Goal: Information Seeking & Learning: Compare options

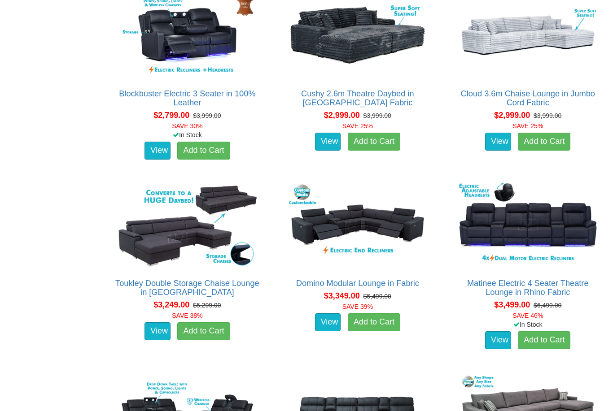
scroll to position [1378, 0]
click at [550, 227] on img at bounding box center [527, 225] width 147 height 90
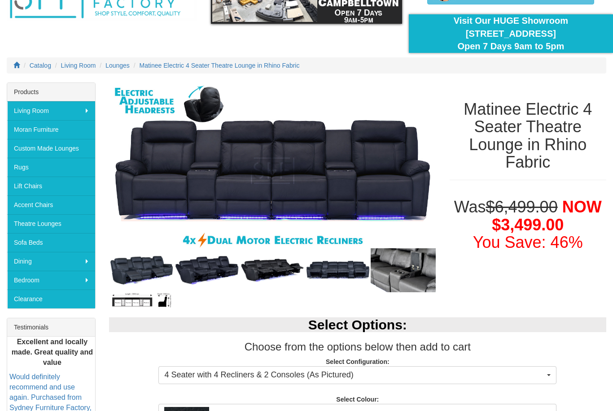
scroll to position [60, 0]
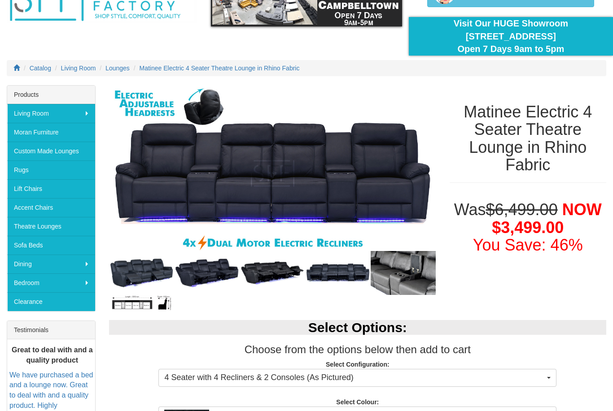
click at [154, 186] on img at bounding box center [272, 173] width 327 height 177
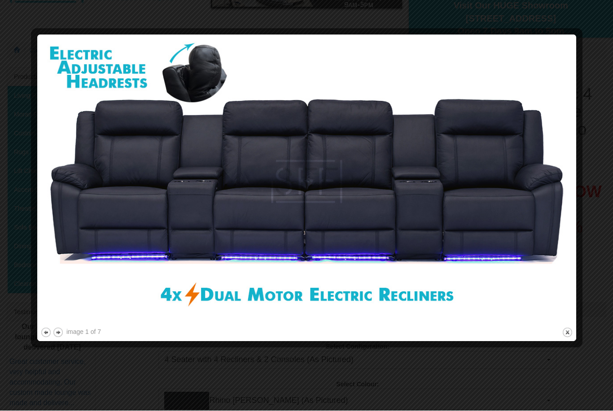
scroll to position [78, 0]
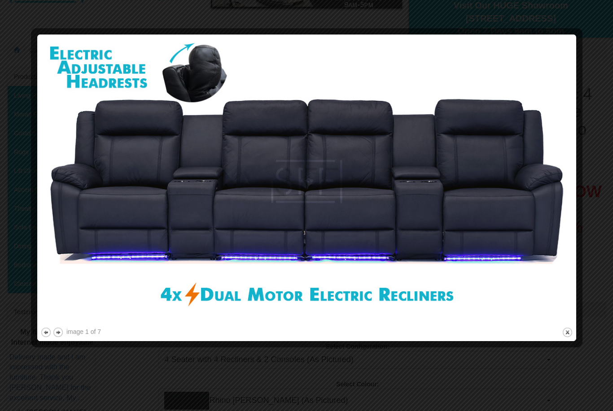
click at [60, 335] on button "next" at bounding box center [57, 332] width 11 height 11
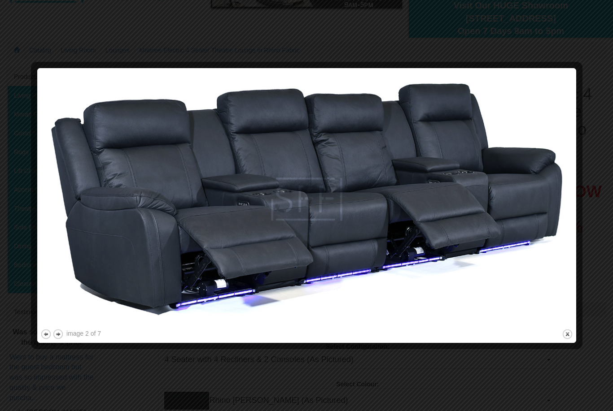
click at [60, 335] on button "next" at bounding box center [57, 334] width 11 height 11
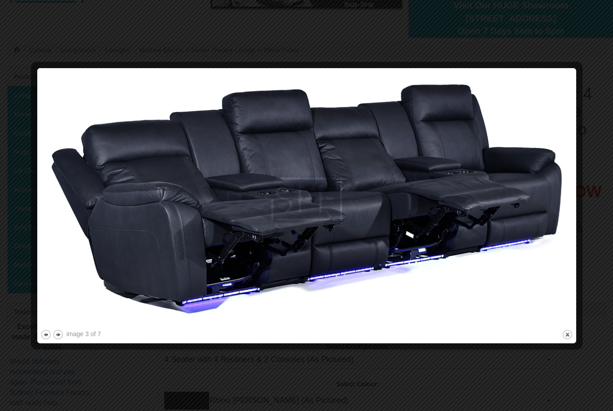
click at [60, 338] on button "next" at bounding box center [57, 334] width 11 height 11
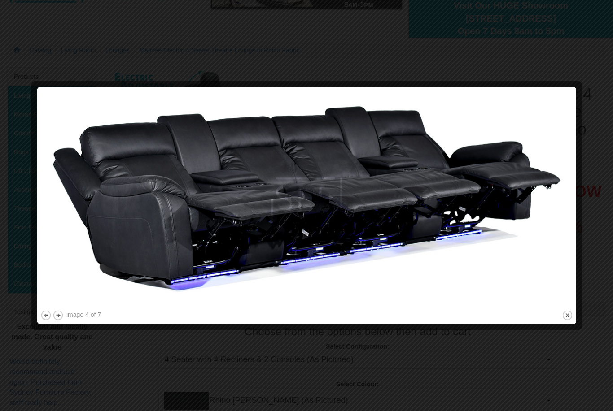
click at [63, 320] on button "next" at bounding box center [57, 315] width 11 height 11
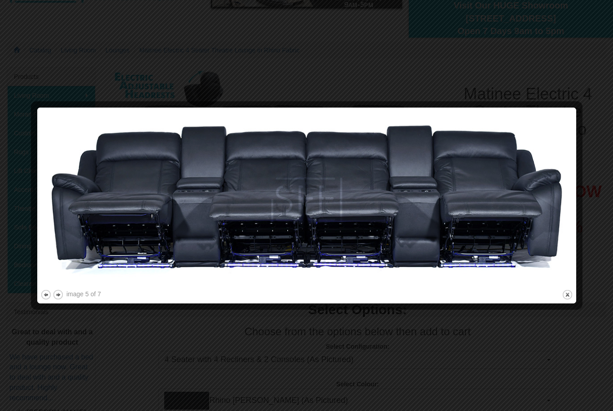
click at [61, 296] on button "next" at bounding box center [57, 294] width 11 height 11
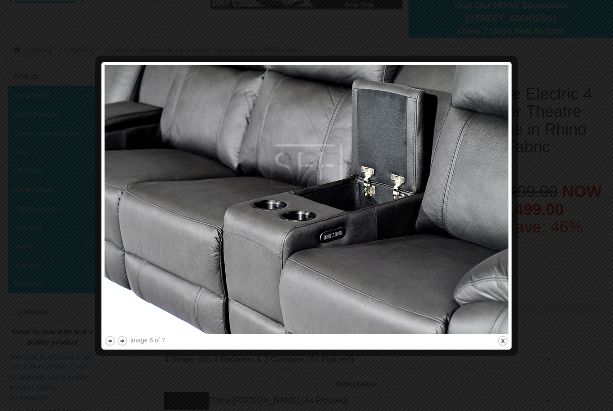
click at [127, 339] on button "next" at bounding box center [122, 340] width 11 height 11
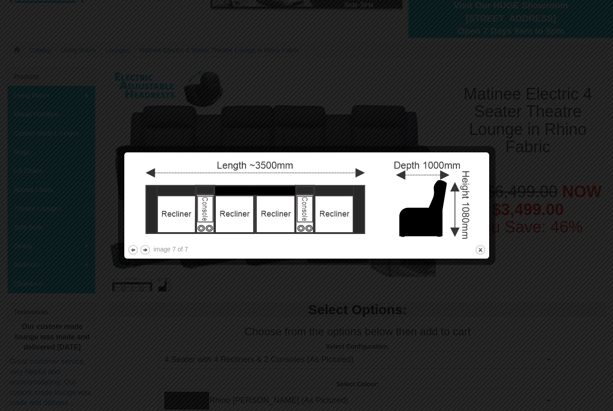
click at [148, 249] on button "next" at bounding box center [144, 249] width 11 height 11
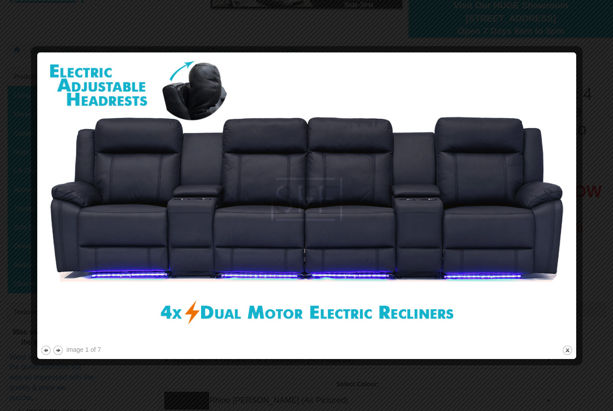
click at [593, 226] on div at bounding box center [306, 205] width 613 height 411
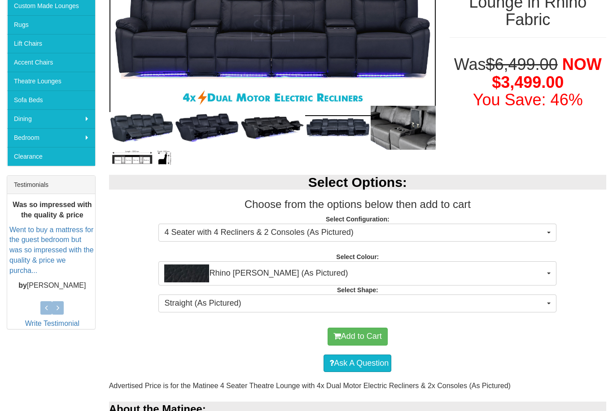
scroll to position [205, 0]
click at [548, 234] on button "4 Seater with 4 Recliners & 2 Consoles (As Pictured)" at bounding box center [357, 233] width 398 height 18
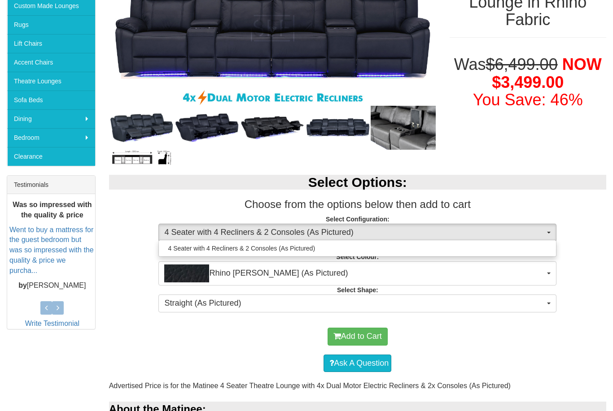
click at [579, 226] on div at bounding box center [306, 205] width 613 height 411
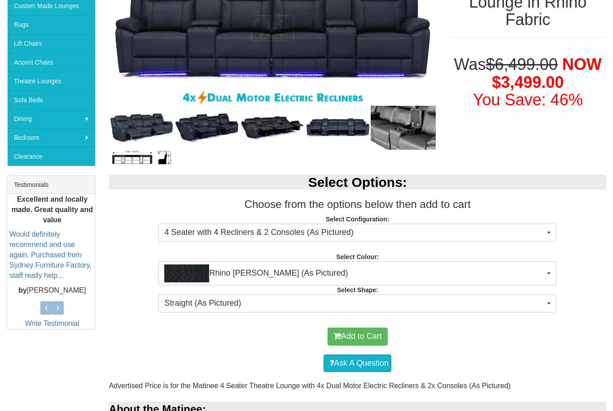
click at [548, 270] on button "Rhino Jett (As Pictured)" at bounding box center [357, 273] width 398 height 24
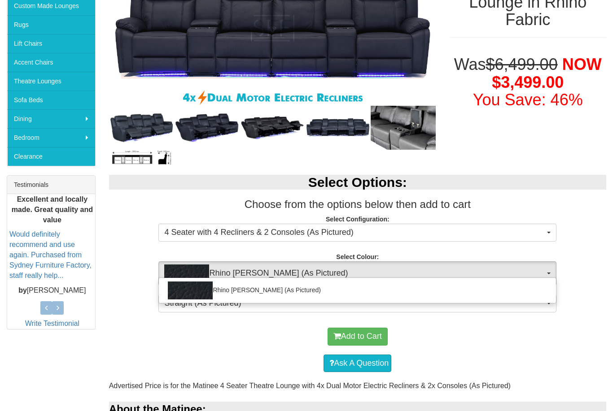
click at [555, 266] on div at bounding box center [306, 205] width 613 height 411
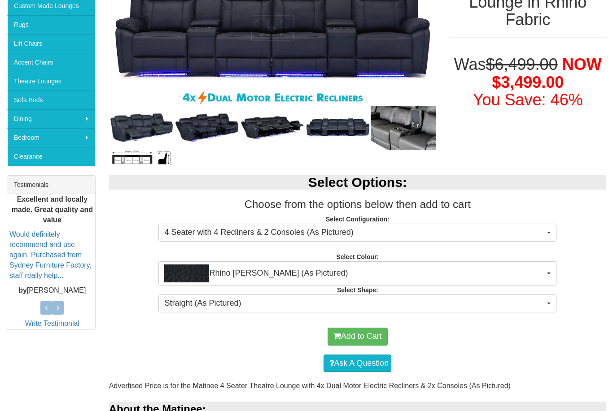
click at [551, 304] on button "Straight (As Pictured)" at bounding box center [357, 304] width 398 height 18
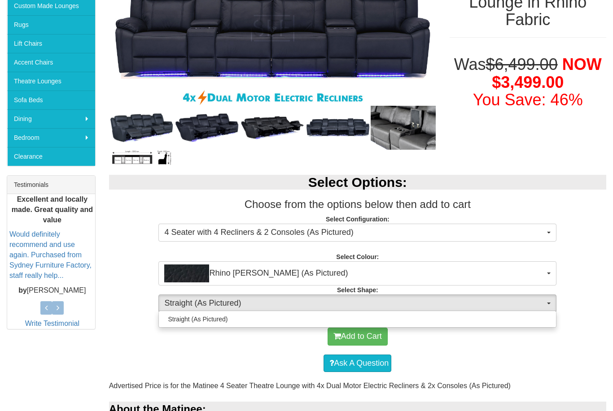
click at [576, 277] on div at bounding box center [306, 205] width 613 height 411
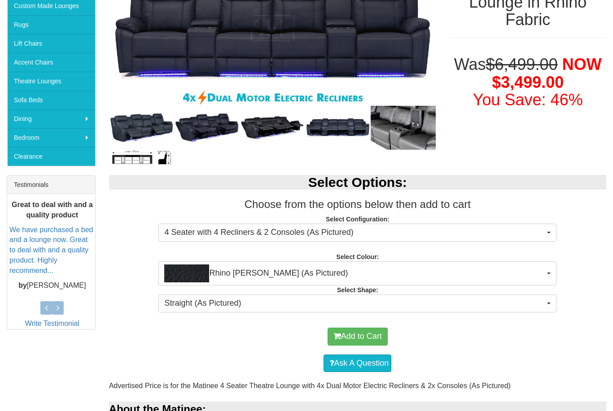
click at [531, 274] on span "Rhino Jett (As Pictured)" at bounding box center [354, 274] width 380 height 18
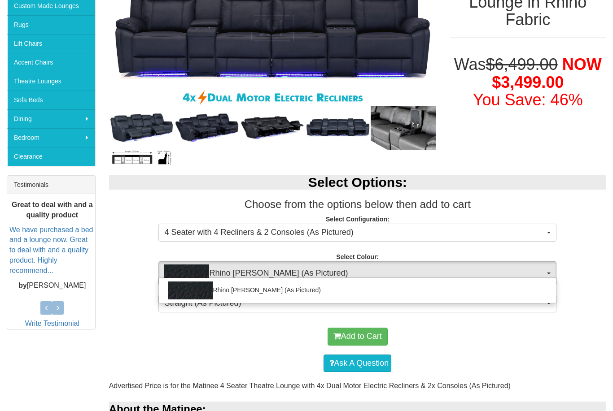
click at [544, 228] on div at bounding box center [306, 205] width 613 height 411
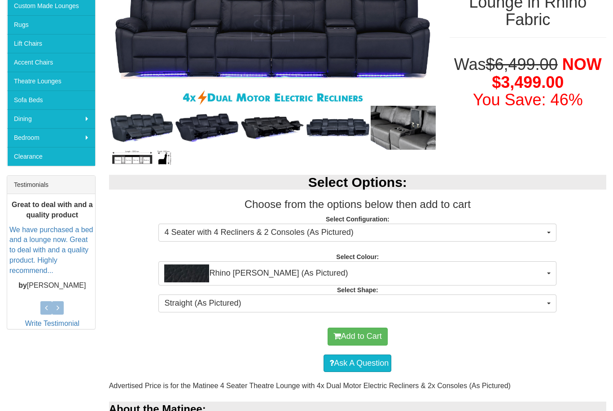
click at [540, 232] on span "4 Seater with 4 Recliners & 2 Consoles (As Pictured)" at bounding box center [354, 233] width 380 height 12
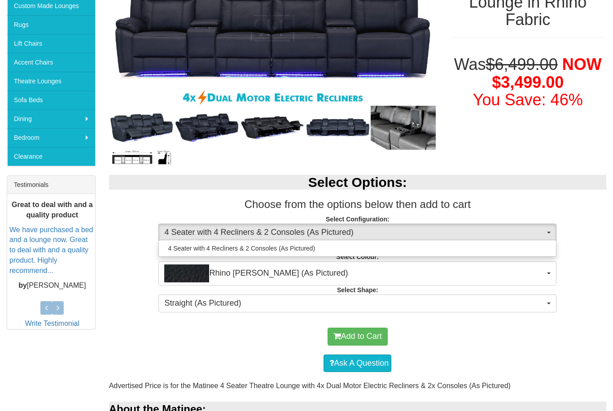
click at [588, 255] on div at bounding box center [306, 205] width 613 height 411
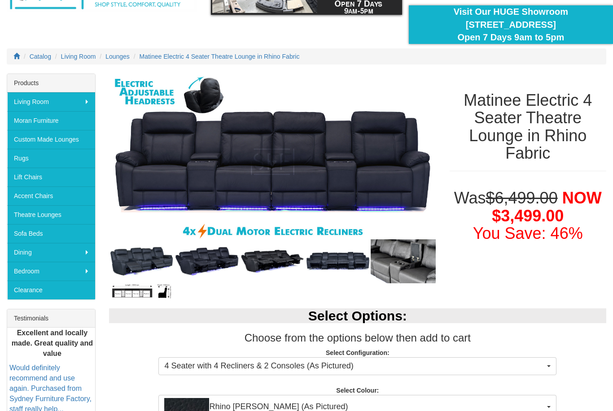
scroll to position [0, 0]
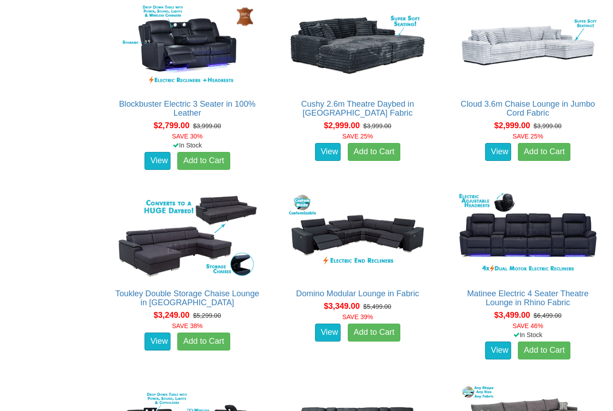
scroll to position [1362, 0]
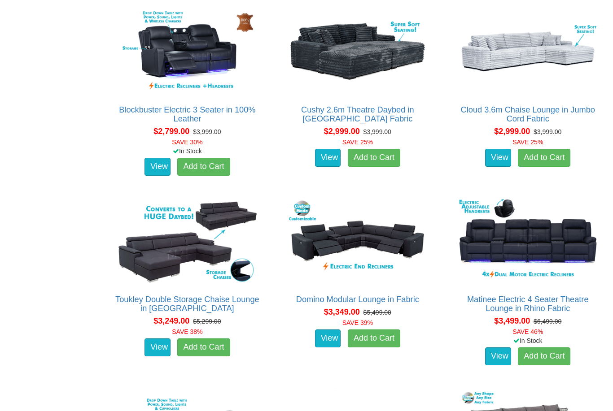
click at [556, 252] on img at bounding box center [527, 241] width 147 height 90
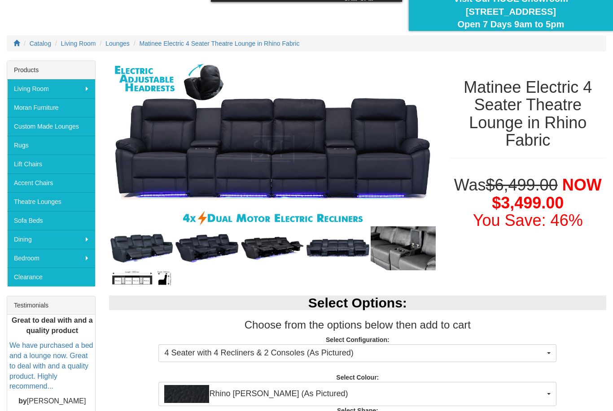
click at [131, 279] on img at bounding box center [141, 279] width 65 height 16
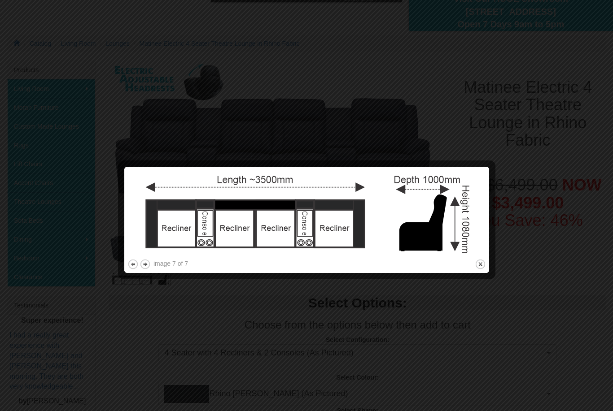
click at [149, 263] on button "next" at bounding box center [144, 264] width 11 height 11
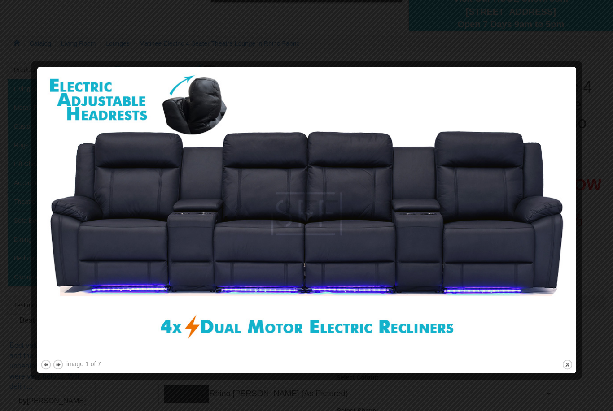
click at [62, 365] on button "next" at bounding box center [57, 364] width 11 height 11
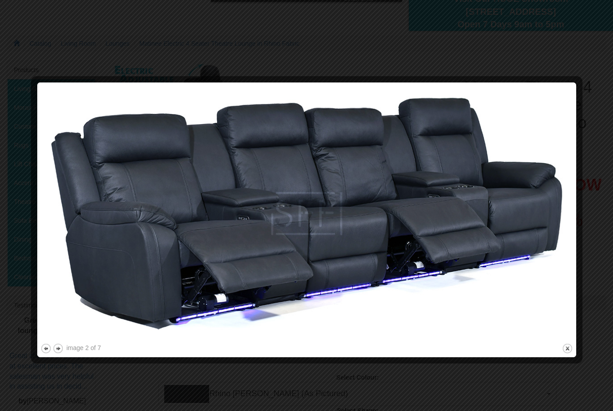
click at [62, 347] on button "next" at bounding box center [57, 348] width 11 height 11
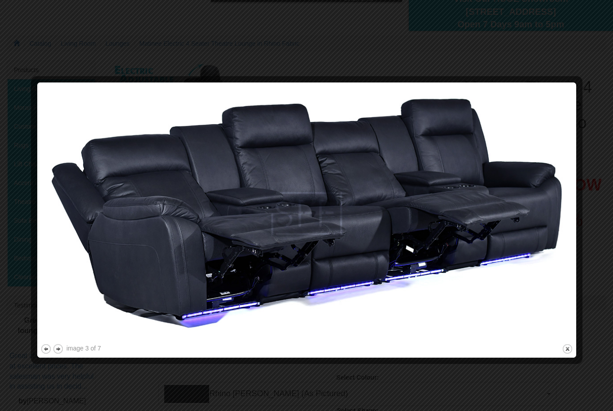
click at [62, 349] on button "next" at bounding box center [57, 349] width 11 height 11
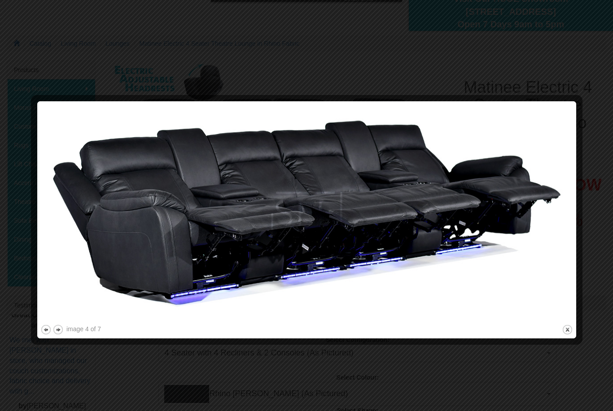
click at [60, 331] on button "next" at bounding box center [57, 329] width 11 height 11
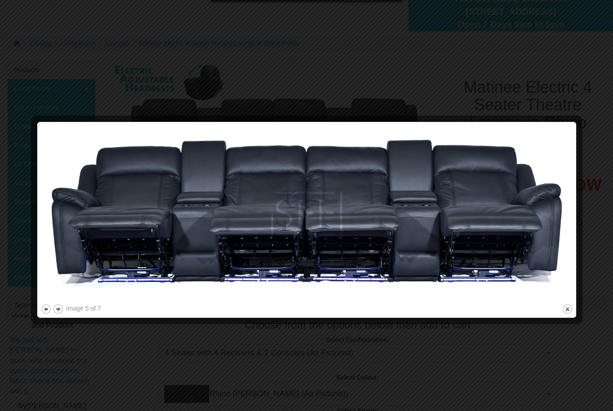
click at [61, 310] on button "next" at bounding box center [57, 309] width 11 height 11
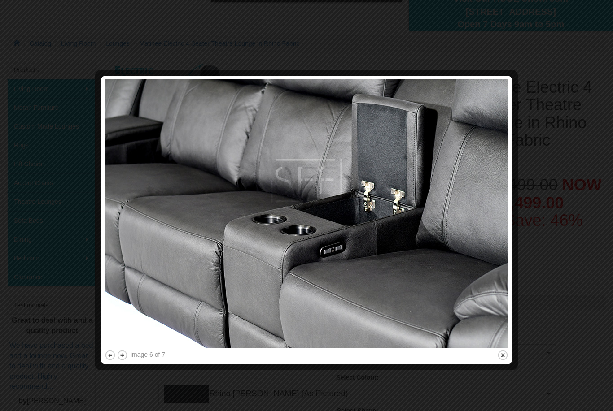
click at [126, 356] on button "next" at bounding box center [122, 355] width 11 height 11
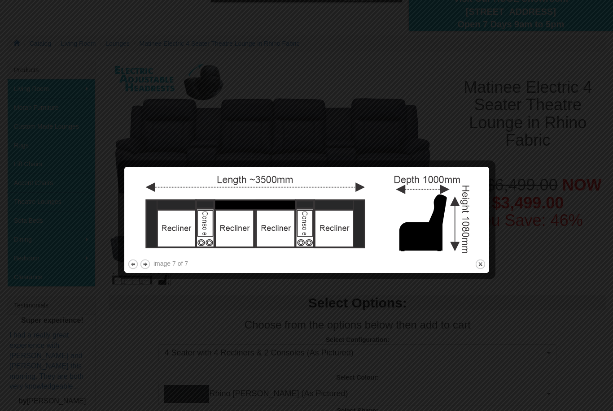
click at [482, 267] on button "close" at bounding box center [480, 264] width 11 height 11
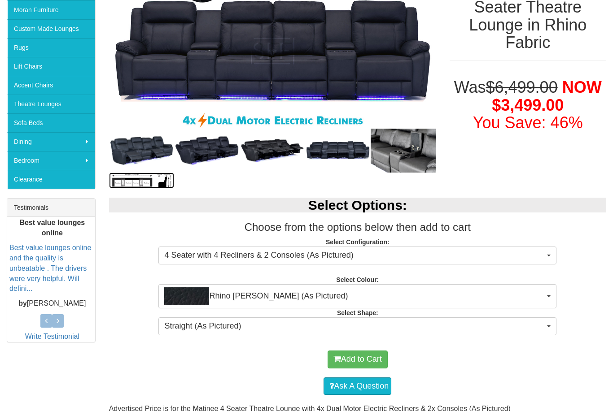
scroll to position [196, 0]
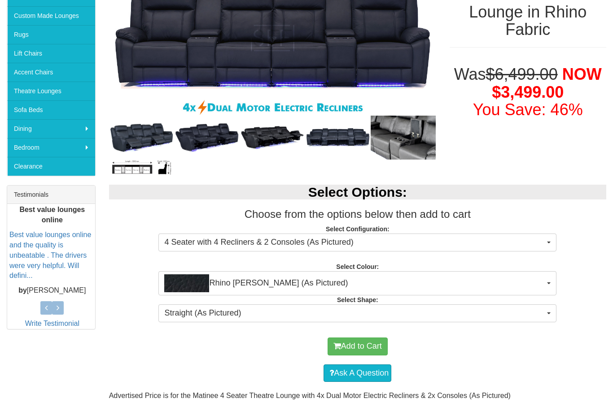
click at [540, 291] on span "Rhino Jett (As Pictured)" at bounding box center [354, 283] width 380 height 18
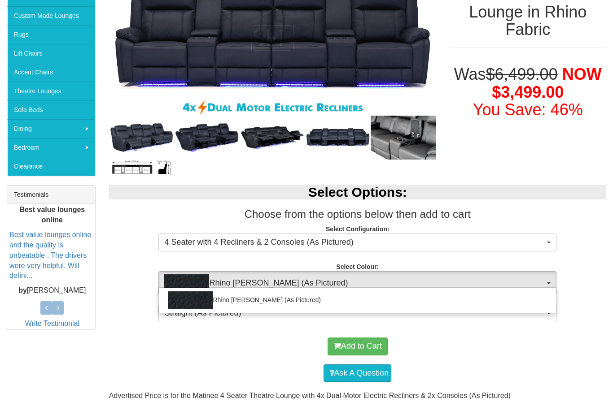
click at [545, 285] on div at bounding box center [306, 205] width 613 height 411
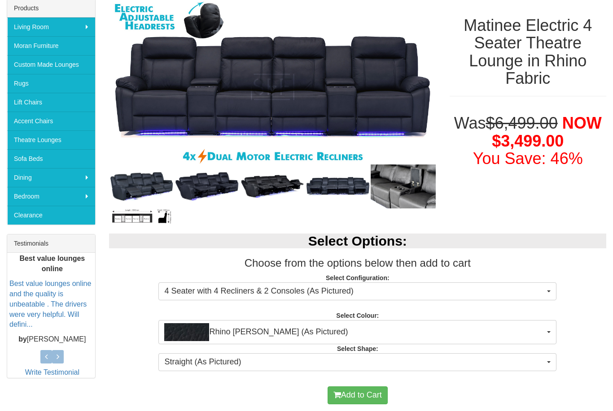
scroll to position [0, 0]
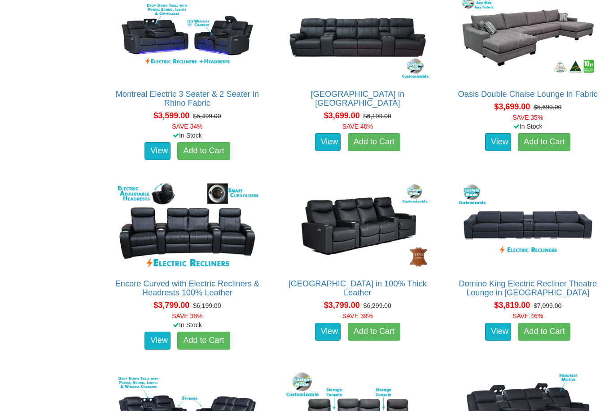
scroll to position [1757, 0]
click at [149, 250] on img at bounding box center [187, 226] width 147 height 90
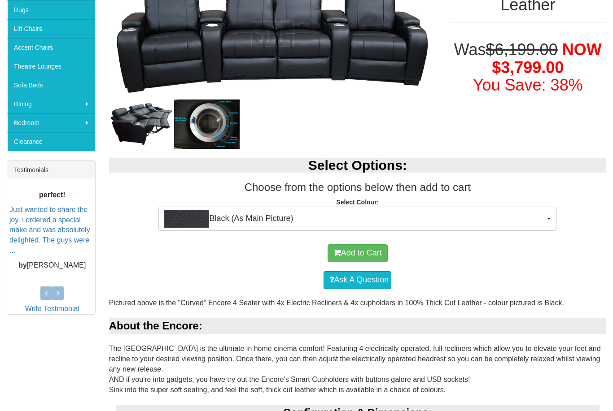
scroll to position [220, 0]
click at [544, 218] on span "Black (As Main Picture)" at bounding box center [354, 219] width 380 height 18
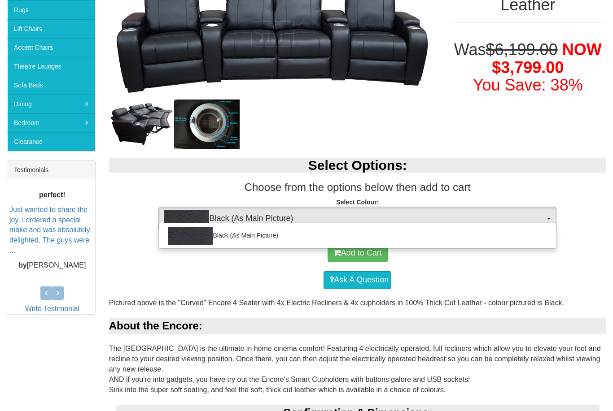
click at [557, 218] on div at bounding box center [306, 205] width 613 height 411
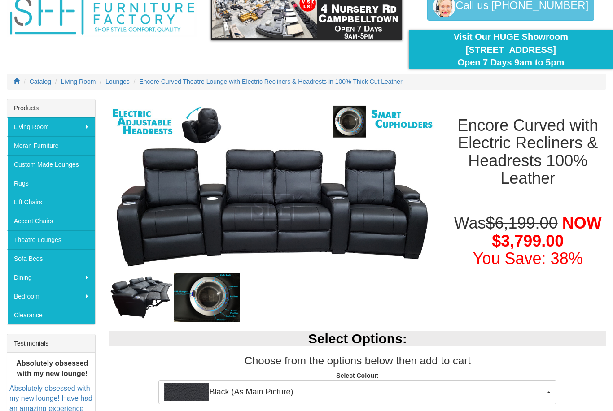
scroll to position [29, 0]
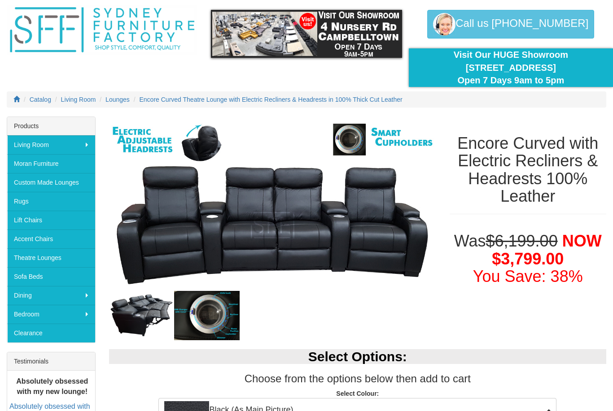
click at [160, 235] on img at bounding box center [272, 205] width 327 height 177
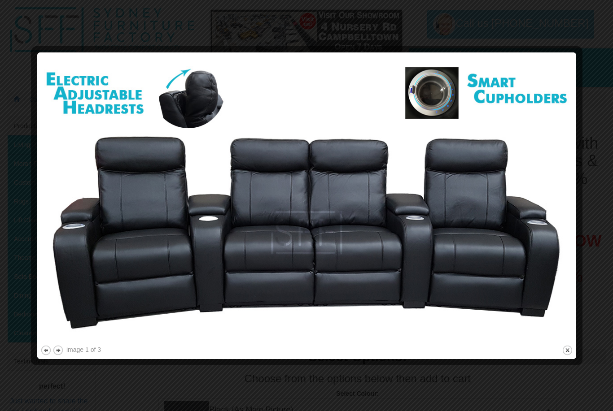
click at [62, 348] on button "next" at bounding box center [57, 350] width 11 height 11
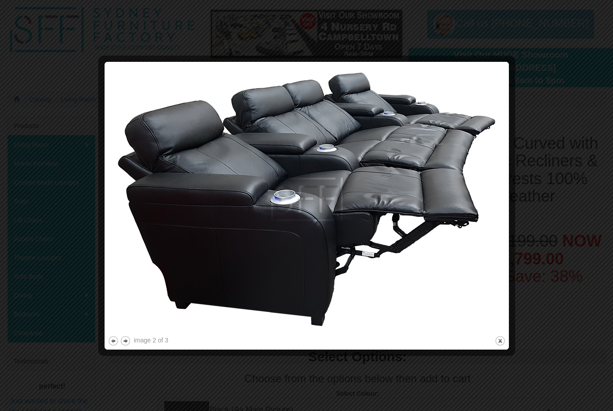
click at [129, 340] on button "next" at bounding box center [125, 340] width 11 height 11
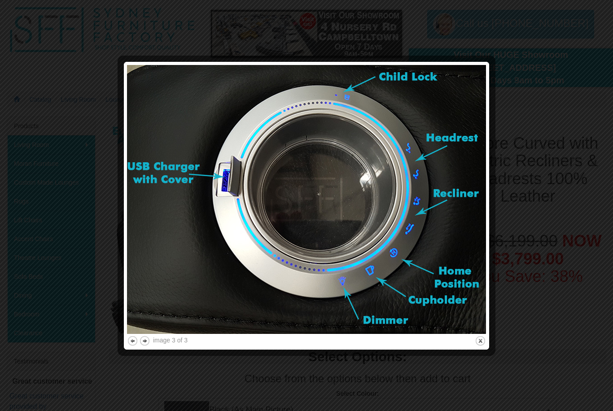
click at [148, 342] on button "next" at bounding box center [144, 340] width 11 height 11
